Goal: Task Accomplishment & Management: Manage account settings

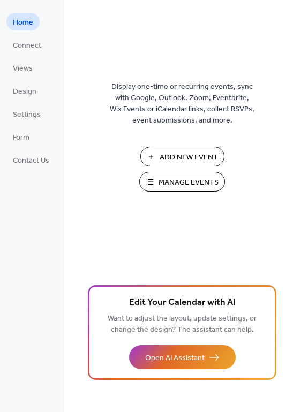
click at [169, 179] on span "Manage Events" at bounding box center [188, 182] width 60 height 11
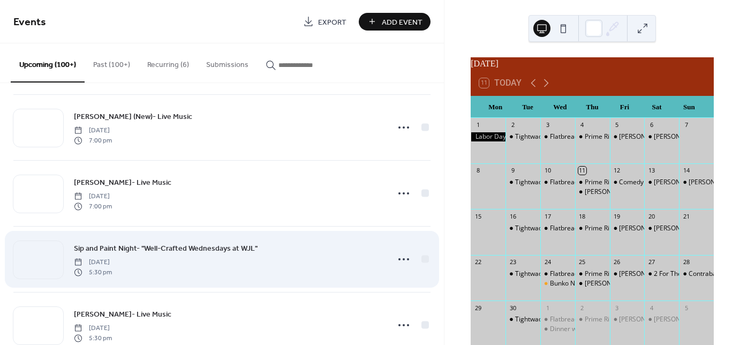
scroll to position [856, 0]
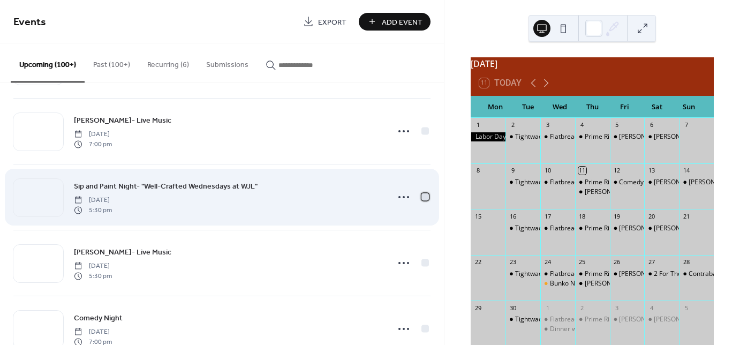
click at [422, 194] on div at bounding box center [424, 196] width 7 height 7
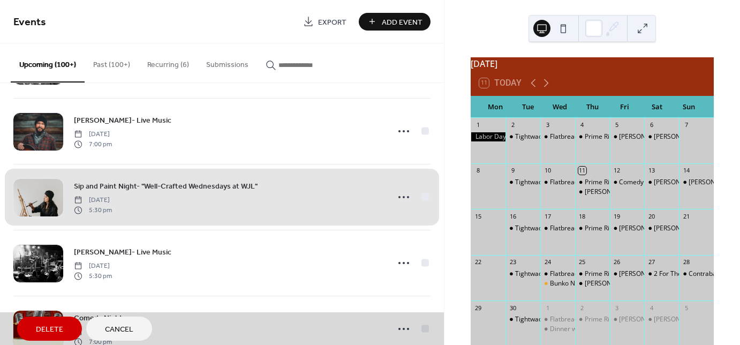
click at [423, 193] on div "Sip and Paint Night- "Well-Crafted Wednesdays at WJL" Wednesday, October 8, 202…" at bounding box center [221, 197] width 417 height 66
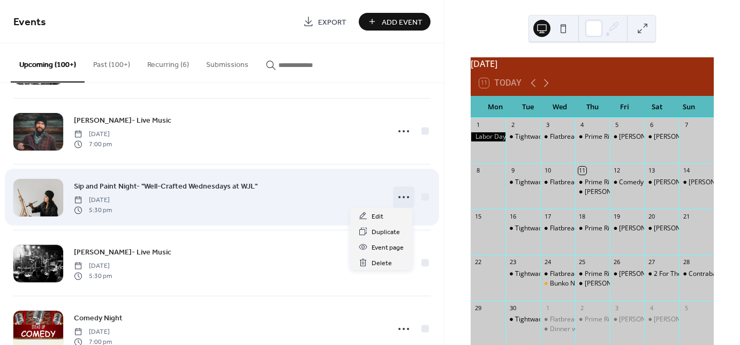
click at [407, 196] on circle at bounding box center [408, 197] width 2 height 2
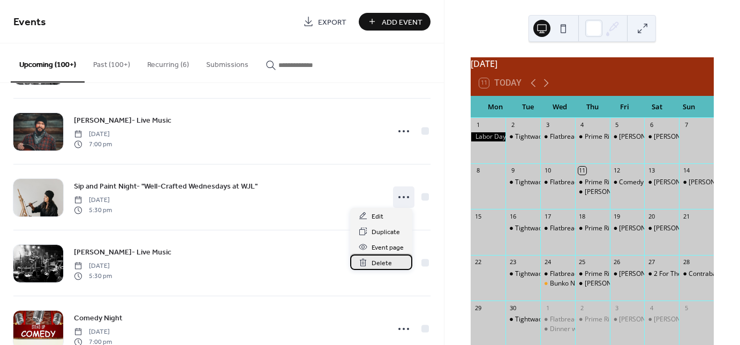
click at [380, 262] on span "Delete" at bounding box center [381, 262] width 20 height 11
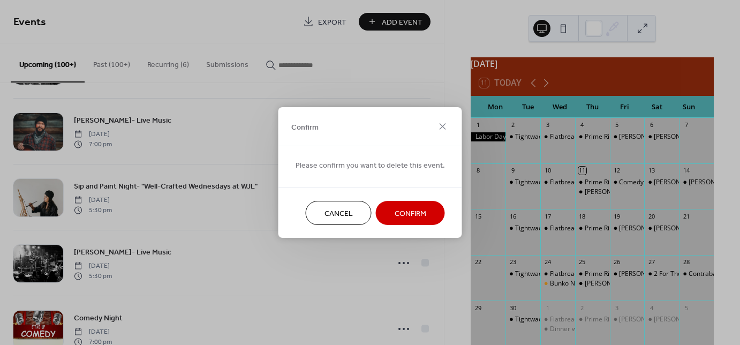
click at [401, 212] on span "Confirm" at bounding box center [410, 213] width 32 height 11
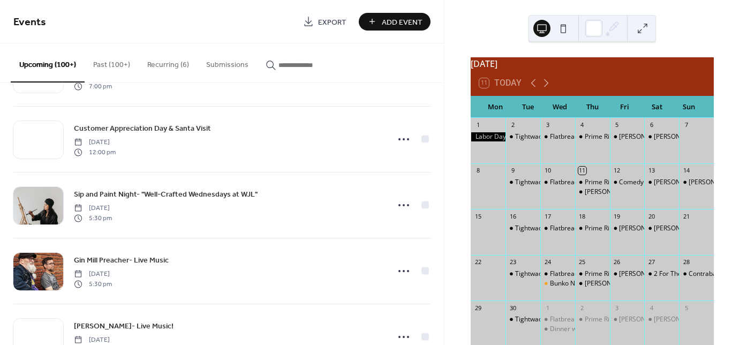
scroll to position [2504, 0]
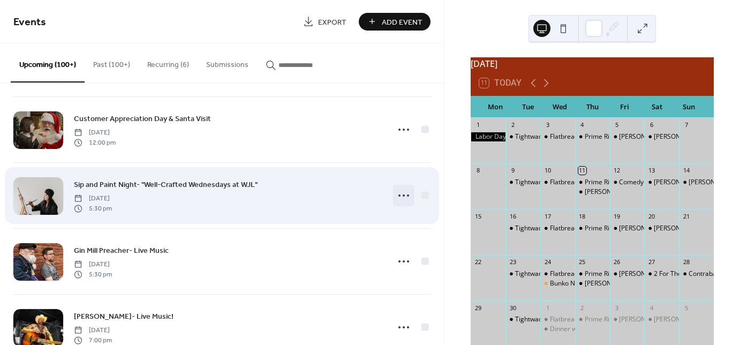
click at [398, 191] on icon at bounding box center [403, 195] width 17 height 17
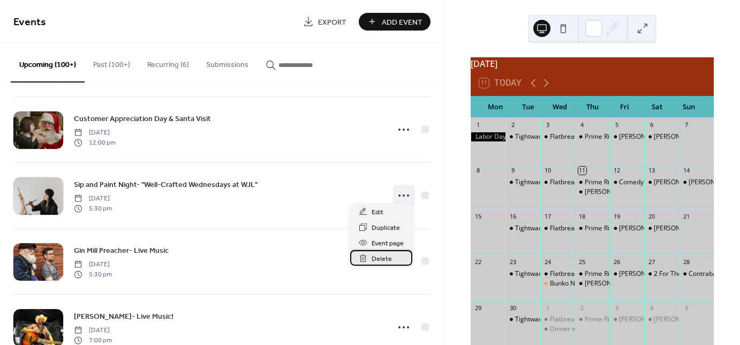
click at [380, 260] on span "Delete" at bounding box center [381, 258] width 20 height 11
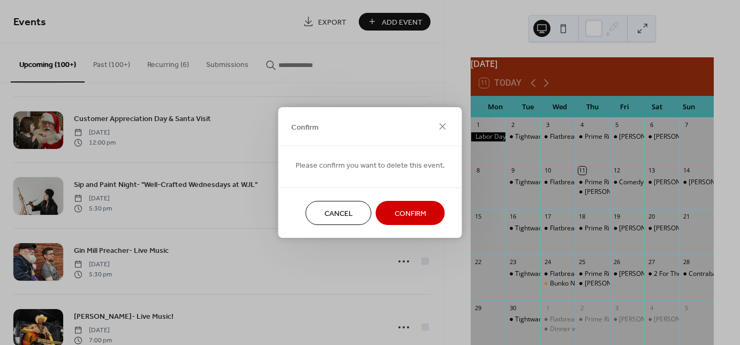
click at [419, 217] on span "Confirm" at bounding box center [410, 213] width 32 height 11
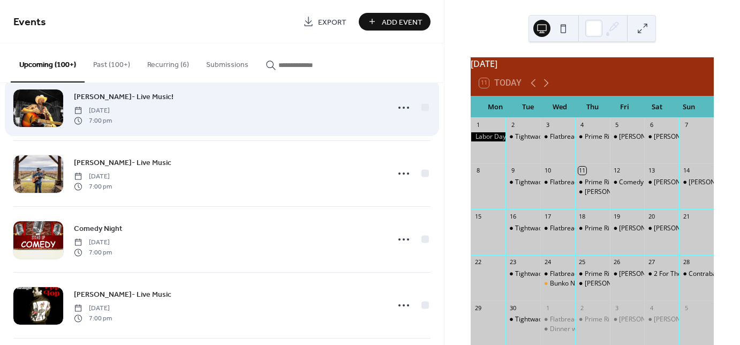
scroll to position [2675, 0]
